Goal: Task Accomplishment & Management: Use online tool/utility

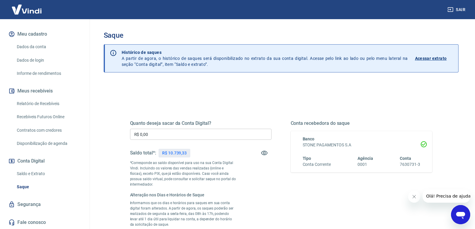
click at [463, 218] on icon "Abrir janela de mensagens" at bounding box center [461, 215] width 9 height 7
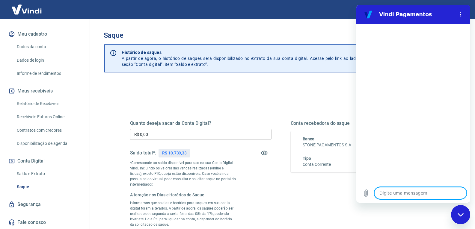
click at [408, 194] on textarea at bounding box center [421, 193] width 92 height 12
type textarea "F"
type textarea "x"
type textarea "Fa"
type textarea "x"
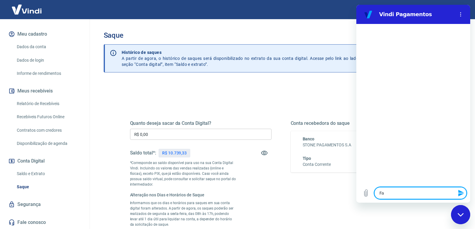
type textarea "Fal"
type textarea "x"
type textarea "Fala"
type textarea "x"
type textarea "Falar"
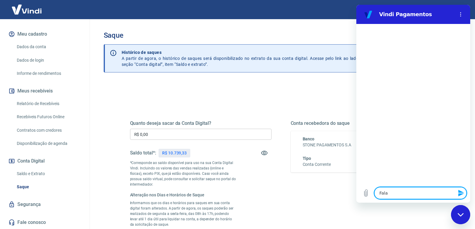
type textarea "x"
type textarea "Falar"
type textarea "x"
type textarea "Falar c"
type textarea "x"
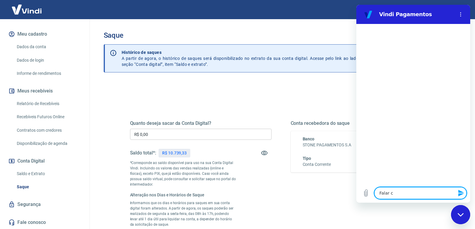
type textarea "Falar co"
type textarea "x"
type textarea "Falar com"
type textarea "x"
type textarea "Falar com"
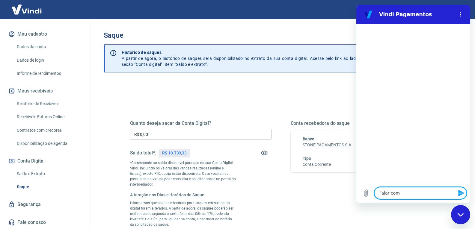
type textarea "x"
type textarea "Falar com a"
type textarea "x"
type textarea "Falar com at"
type textarea "x"
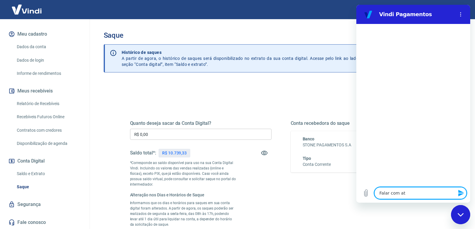
type textarea "Falar com ate"
type textarea "x"
type textarea "Falar com aten"
type textarea "x"
type textarea "Falar com atend"
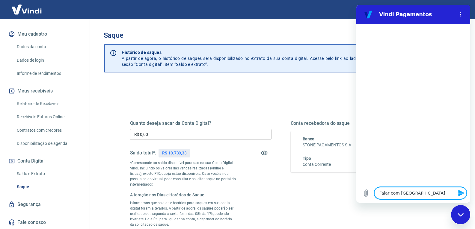
type textarea "x"
type textarea "Falar com atende"
type textarea "x"
type textarea "Falar com atenden"
type textarea "x"
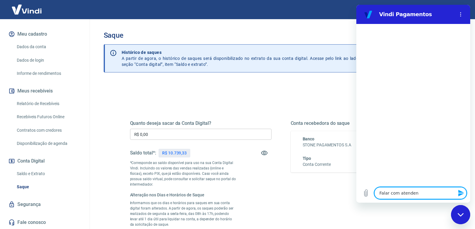
type textarea "Falar com atendent"
type textarea "x"
type textarea "Falar com atendente"
type textarea "x"
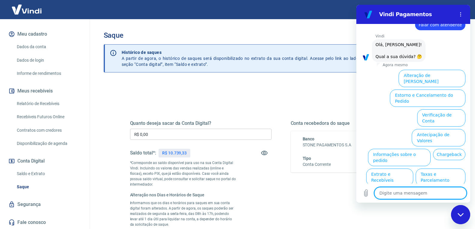
scroll to position [32, 0]
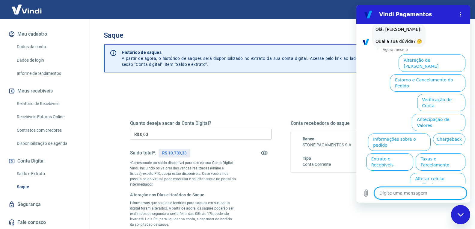
type textarea "F"
type textarea "x"
type textarea "Fa"
type textarea "x"
type textarea "Fal"
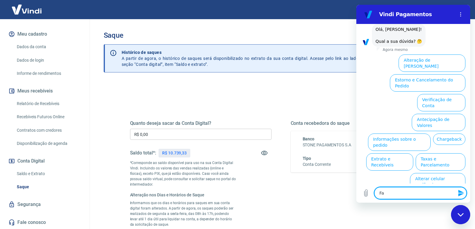
type textarea "x"
type textarea "Fala"
type textarea "x"
type textarea "Falar"
type textarea "x"
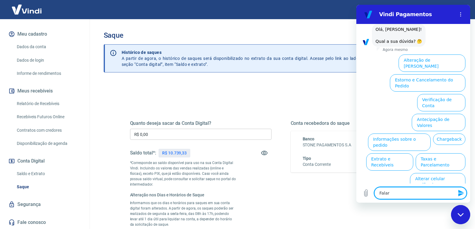
type textarea "Falar"
type textarea "x"
type textarea "Falar c"
type textarea "x"
type textarea "Falar co"
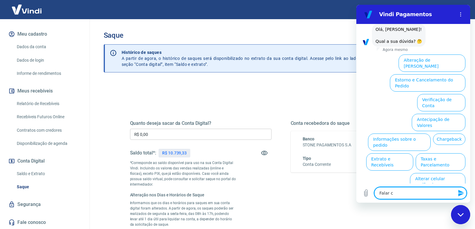
type textarea "x"
type textarea "Falar com"
type textarea "x"
type textarea "Falar com"
type textarea "x"
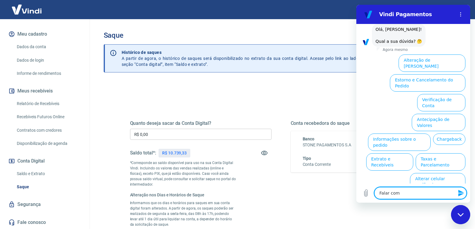
type textarea "Falar com A"
type textarea "x"
type textarea "Falar com At"
type textarea "x"
type textarea "Falar com Atn"
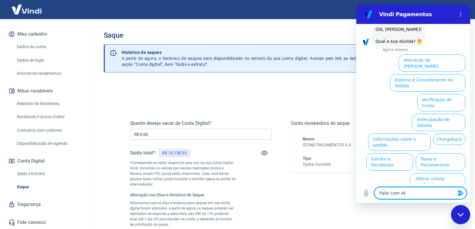
type textarea "x"
type textarea "Falar com At"
type textarea "x"
type textarea "Falar com Ate"
type textarea "x"
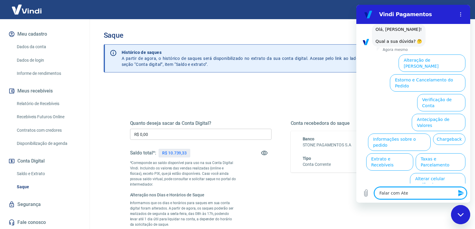
type textarea "Falar com Aten"
type textarea "x"
type textarea "Falar com Atend"
type textarea "x"
type textarea "Falar com Atende"
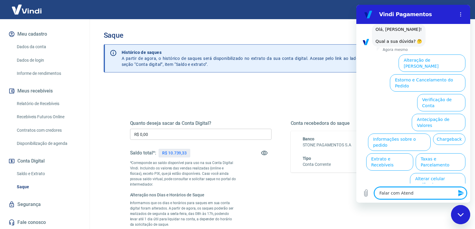
type textarea "x"
type textarea "Falar com Atenden"
type textarea "x"
type textarea "Falar com Atendent"
type textarea "x"
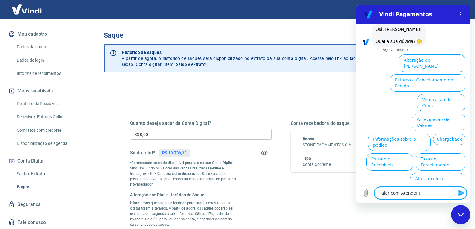
type textarea "Falar com Atendente"
type textarea "x"
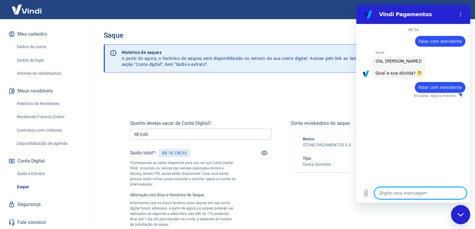
type textarea "x"
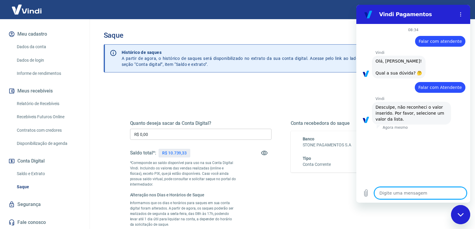
click at [408, 193] on textarea at bounding box center [421, 193] width 92 height 12
type textarea "Falar com Atendente"
type textarea "x"
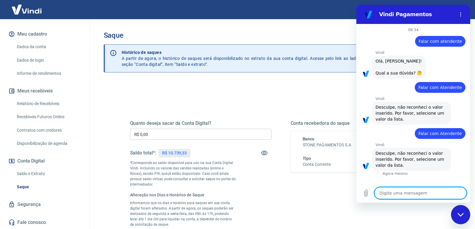
type textarea "Falar com Atendente"
type textarea "x"
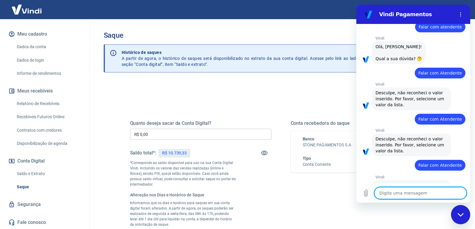
type textarea "x"
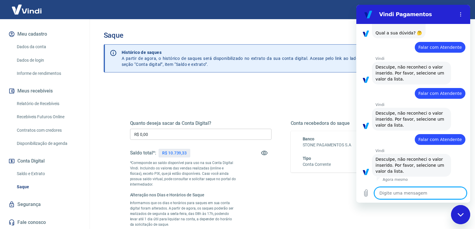
type textarea "Falar com Atendente"
type textarea "x"
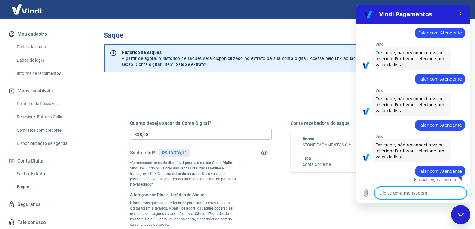
type textarea "x"
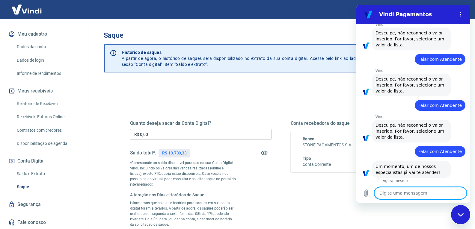
type textarea "Falar com Atendente"
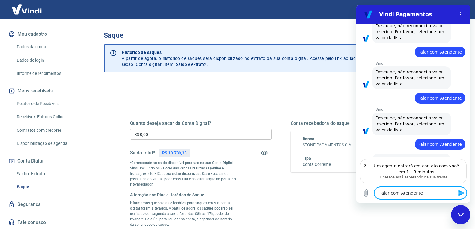
scroll to position [109, 0]
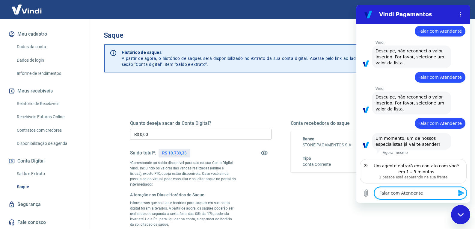
click at [418, 191] on textarea "Falar com Atendente" at bounding box center [421, 193] width 92 height 12
click at [417, 193] on textarea "Falar com Atendente" at bounding box center [421, 193] width 92 height 12
click at [419, 193] on textarea "Falar com Atendente" at bounding box center [421, 193] width 92 height 12
type textarea "x"
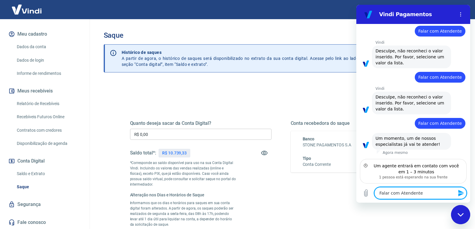
scroll to position [103, 0]
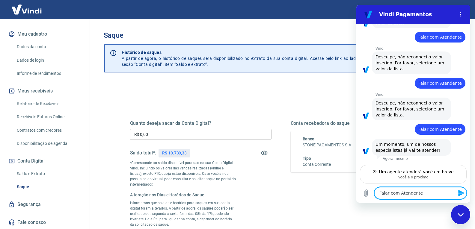
drag, startPoint x: 423, startPoint y: 193, endPoint x: 346, endPoint y: 199, distance: 77.7
click html "Vindi Pagamentos 08:34 diz: Falar com atendente Enviado · Agora mesmo Vindi Vin…"
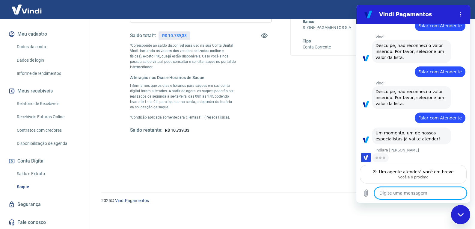
scroll to position [58, 0]
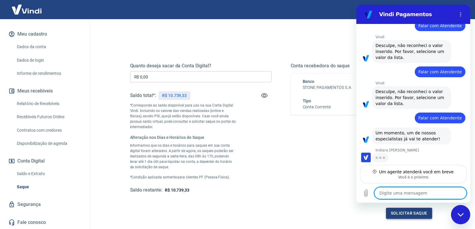
click at [411, 215] on button "Solicitar saque" at bounding box center [409, 213] width 46 height 11
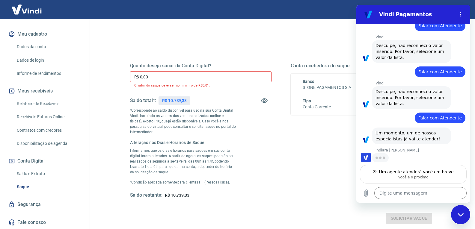
type textarea "x"
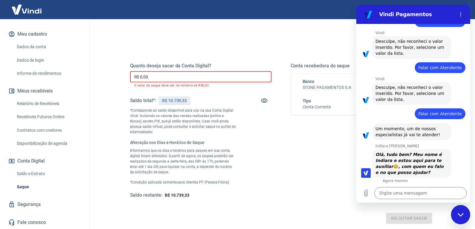
click at [164, 78] on input "R$ 0,00" at bounding box center [201, 76] width 142 height 11
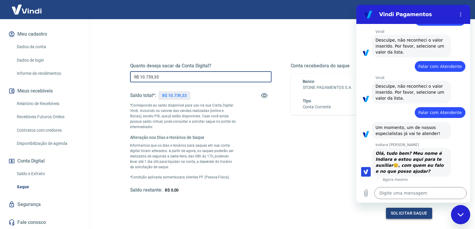
type input "R$ 10.739,33"
click at [421, 214] on button "Solicitar saque" at bounding box center [409, 213] width 46 height 11
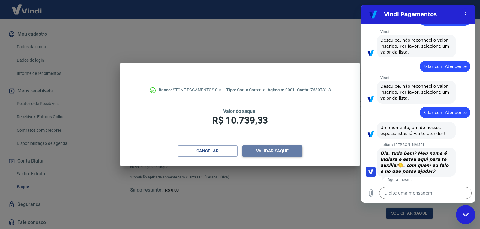
click at [274, 154] on button "Validar saque" at bounding box center [272, 151] width 60 height 11
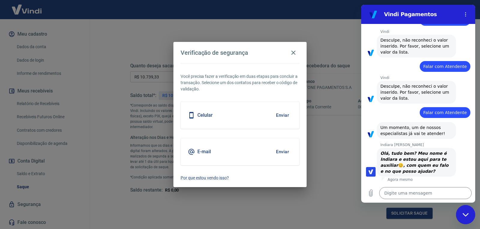
click at [280, 151] on button "Enviar" at bounding box center [282, 152] width 19 height 13
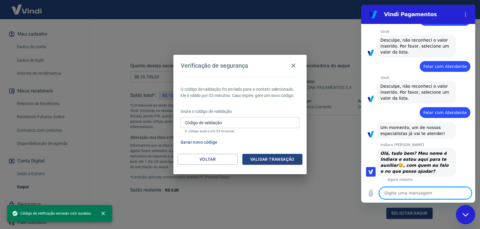
click at [418, 197] on textarea at bounding box center [425, 193] width 92 height 12
type textarea "S"
type textarea "x"
type textarea "So"
type textarea "x"
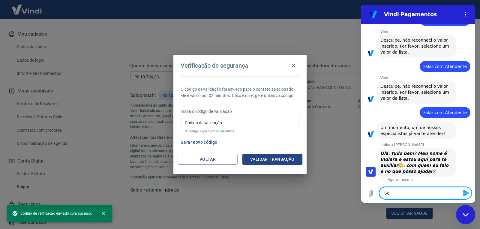
type textarea "So"
type textarea "x"
type textarea "So"
type textarea "x"
type textarea "Sou"
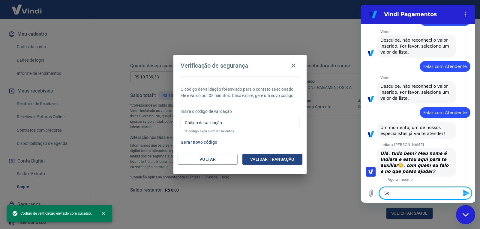
type textarea "x"
type textarea "Sou"
type textarea "x"
type textarea "Sou o"
type textarea "x"
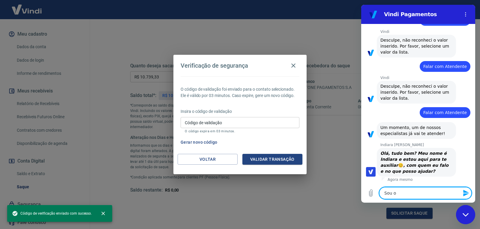
type textarea "Sou o"
type textarea "x"
type textarea "Sou o F"
type textarea "x"
type textarea "Sou o Fe"
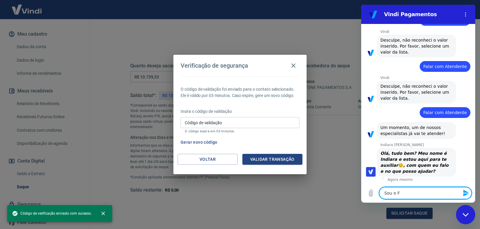
type textarea "x"
type textarea "Sou o Fel"
type textarea "x"
type textarea "Sou o Feli"
type textarea "x"
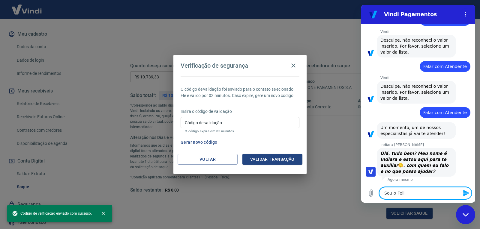
type textarea "Sou o Felip"
type textarea "x"
type textarea "Sou o Felipe"
type textarea "x"
type textarea "Sou o Felipe"
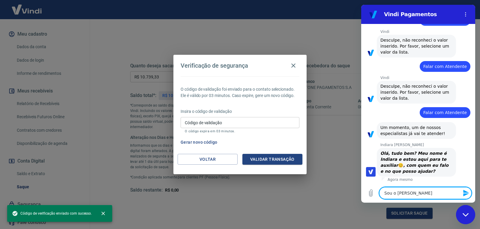
type textarea "x"
type textarea "Sou o Felipe C"
type textarea "x"
type textarea "Sou o Felipe Ca"
type textarea "x"
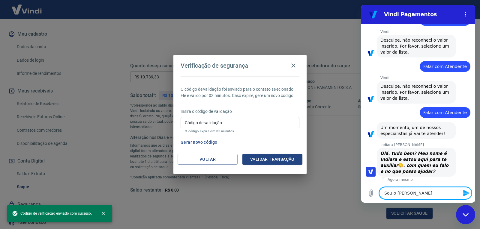
type textarea "Sou o Felipe Cas"
type textarea "x"
type textarea "Sou o Felipe Cass"
type textarea "x"
type textarea "Sou o Felipe Cassi"
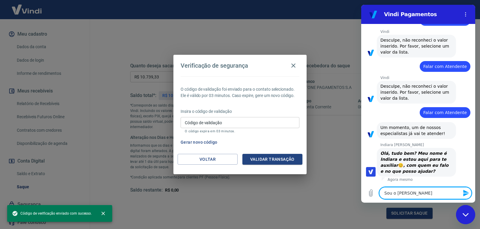
type textarea "x"
type textarea "Sou o Felipe Cassia"
type textarea "x"
type textarea "Sou o Felipe Cassian"
type textarea "x"
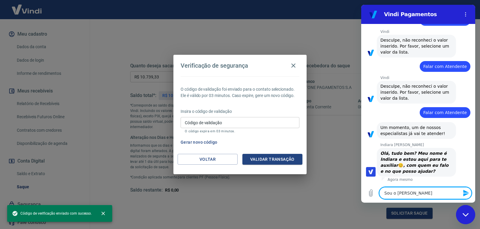
type textarea "Sou o Felipe Cassiano"
type textarea "x"
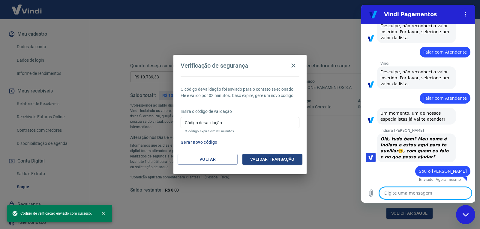
scroll to position [134, 0]
type textarea "R"
type textarea "x"
type textarea "Re"
type textarea "x"
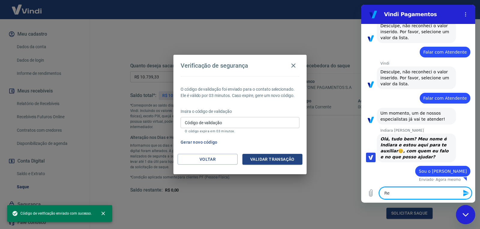
type textarea "Rec"
type textarea "x"
type textarea "Rece"
type textarea "x"
type textarea "Receb"
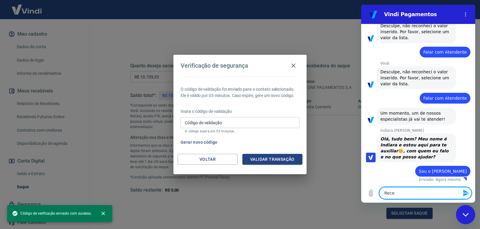
type textarea "x"
type textarea "Recebi"
type textarea "x"
type textarea "Recebi"
type textarea "x"
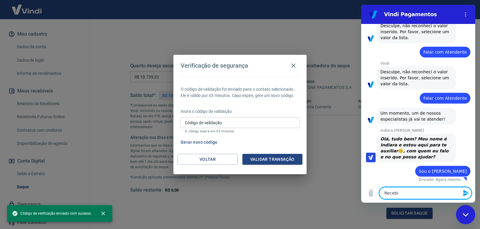
type textarea "Recebi u"
type textarea "x"
type textarea "Recebi u,"
type textarea "x"
type textarea "Recebi u,"
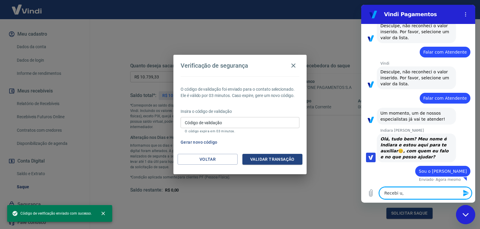
type textarea "x"
type textarea "Recebi u, e"
type textarea "x"
type textarea "Recebi u, e,"
type textarea "x"
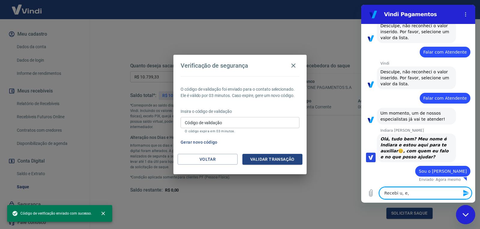
type textarea "Recebi u, e,m"
type textarea "x"
type textarea "Recebi u, e,"
type textarea "x"
type textarea "Recebi u, e"
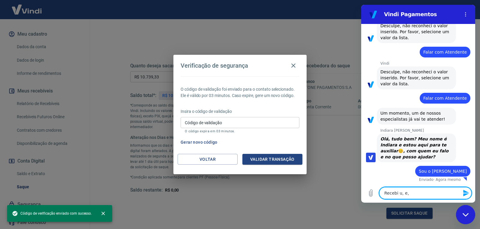
type textarea "x"
type textarea "Recebi u,"
type textarea "x"
type textarea "Recebi u,"
type textarea "x"
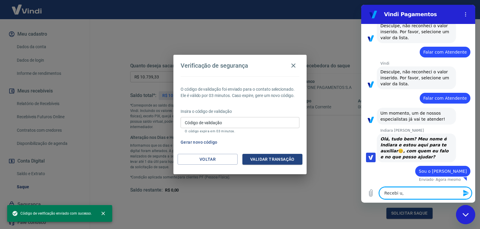
type textarea "Recebi u"
type textarea "x"
type textarea "Recebi um"
type textarea "x"
type textarea "Recebi um"
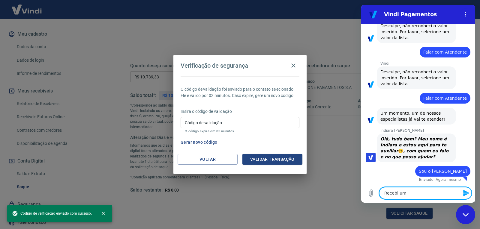
type textarea "x"
type textarea "Recebi um e"
type textarea "x"
type textarea "Recebi um e-"
type textarea "x"
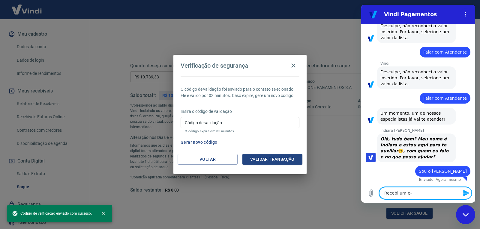
type textarea "Recebi um e-m"
type textarea "x"
type textarea "Recebi um e-ma"
type textarea "x"
type textarea "Recebi um e-mai"
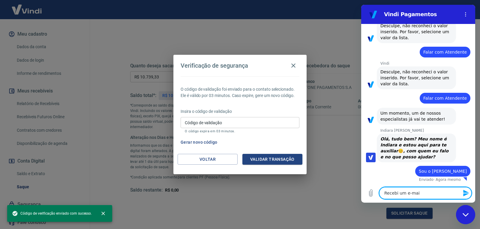
type textarea "x"
type textarea "Recebi um e-mail"
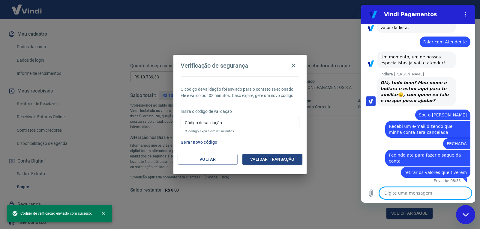
scroll to position [191, 0]
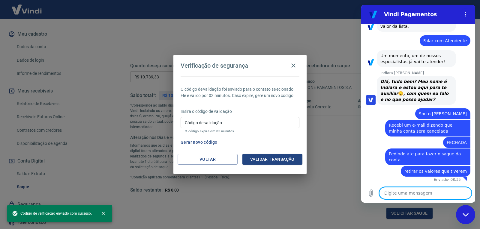
click at [230, 125] on input "Código de validação" at bounding box center [240, 122] width 119 height 11
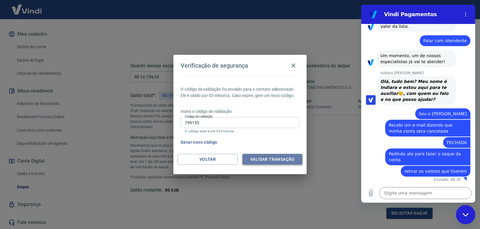
click at [262, 160] on button "Validar transação" at bounding box center [272, 159] width 60 height 11
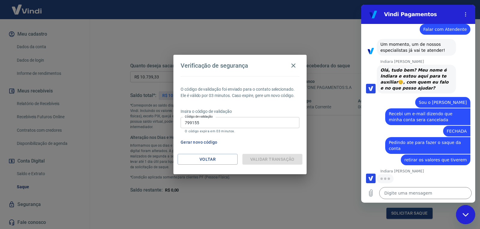
scroll to position [203, 0]
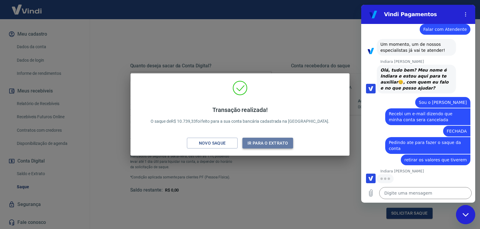
click at [262, 144] on button "Ir para o extrato" at bounding box center [267, 143] width 51 height 11
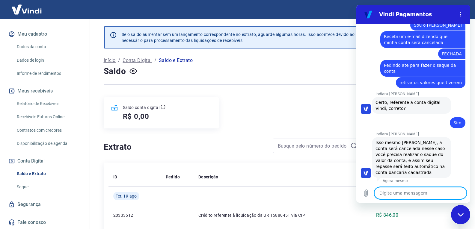
scroll to position [281, 0]
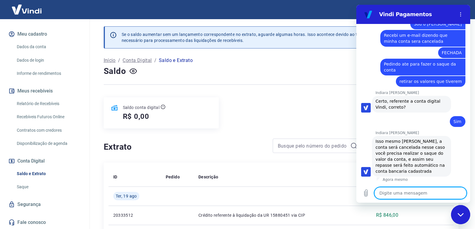
click at [418, 192] on textarea at bounding box center [421, 193] width 92 height 12
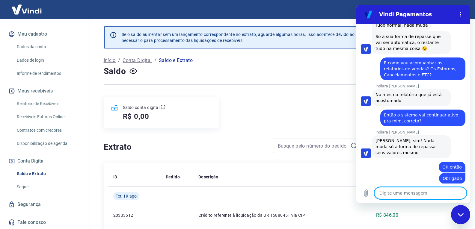
scroll to position [615, 0]
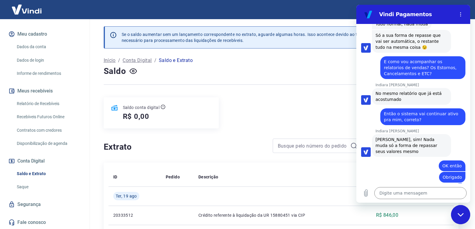
click at [465, 217] on div "Fechar janela de mensagens" at bounding box center [461, 215] width 18 height 18
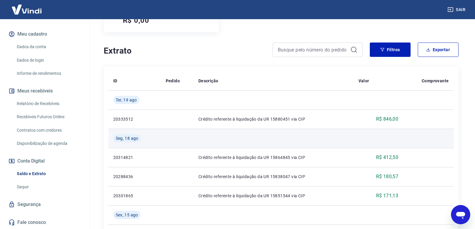
scroll to position [0, 0]
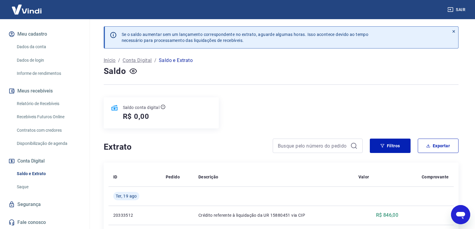
drag, startPoint x: 22, startPoint y: 33, endPoint x: 31, endPoint y: 30, distance: 9.3
click at [22, 33] on button "Meu cadastro" at bounding box center [44, 34] width 75 height 13
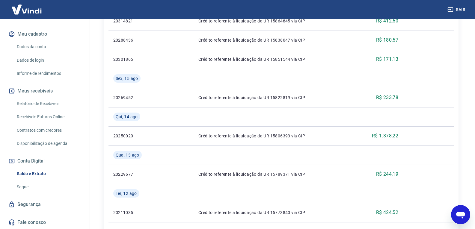
scroll to position [240, 0]
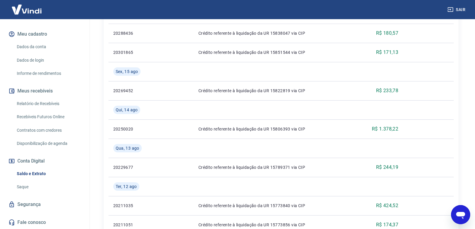
click at [22, 185] on link "Saque" at bounding box center [48, 187] width 68 height 12
